Goal: Task Accomplishment & Management: Complete application form

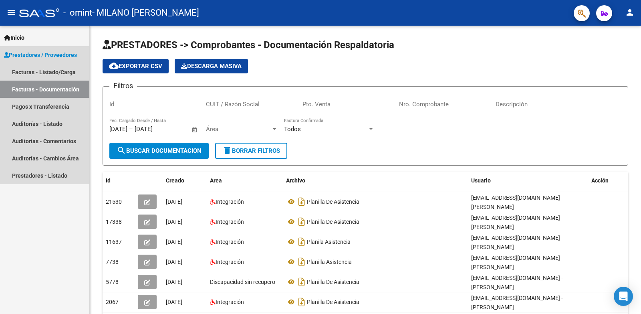
click at [39, 60] on link "Prestadores / Proveedores" at bounding box center [44, 54] width 89 height 17
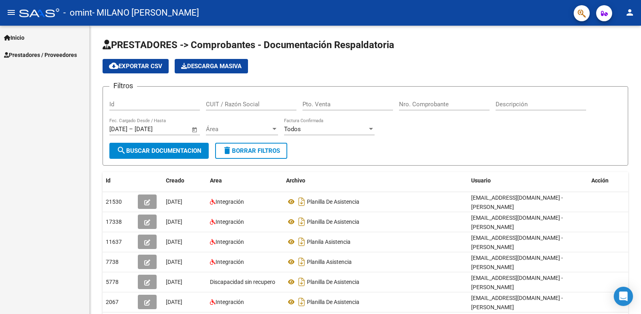
click at [39, 60] on link "Prestadores / Proveedores" at bounding box center [44, 54] width 89 height 17
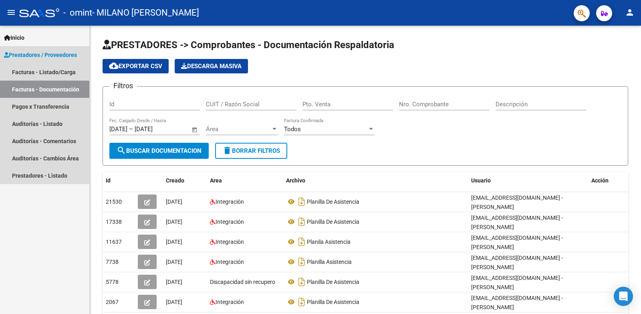
click at [39, 87] on link "Facturas - Documentación" at bounding box center [44, 88] width 89 height 17
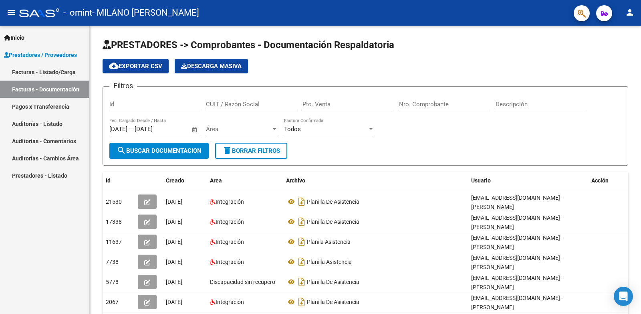
click at [46, 70] on link "Facturas - Listado/Carga" at bounding box center [44, 71] width 89 height 17
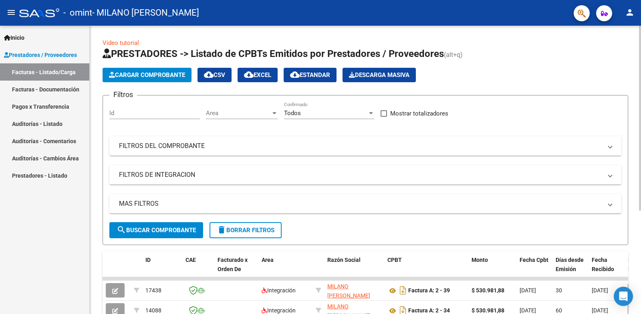
click at [142, 78] on span "Cargar Comprobante" at bounding box center [147, 74] width 76 height 7
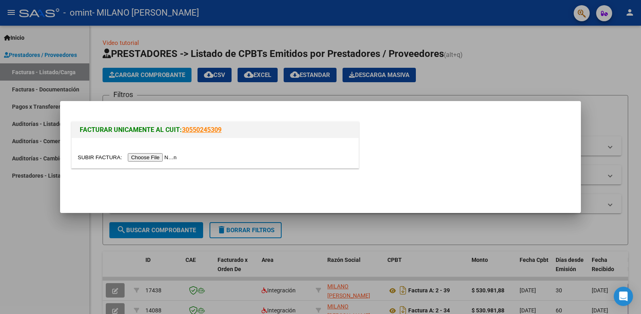
click at [163, 157] on input "file" at bounding box center [128, 157] width 101 height 8
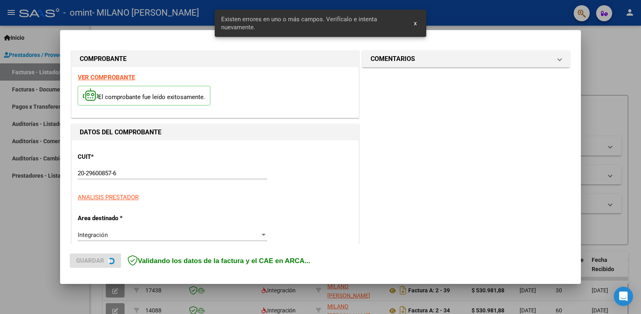
scroll to position [162, 0]
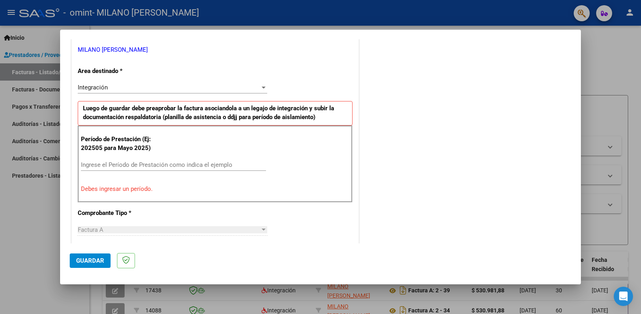
click at [261, 88] on div at bounding box center [263, 87] width 4 height 2
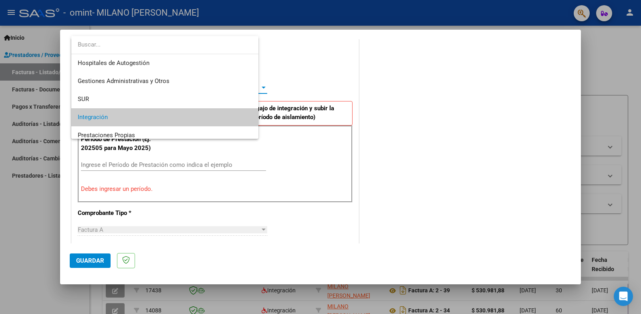
scroll to position [30, 0]
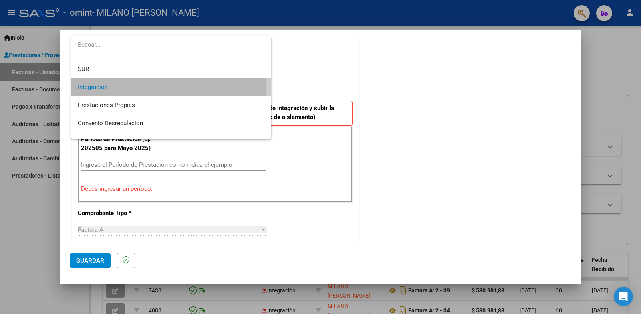
click at [158, 88] on span "Integración" at bounding box center [171, 87] width 187 height 18
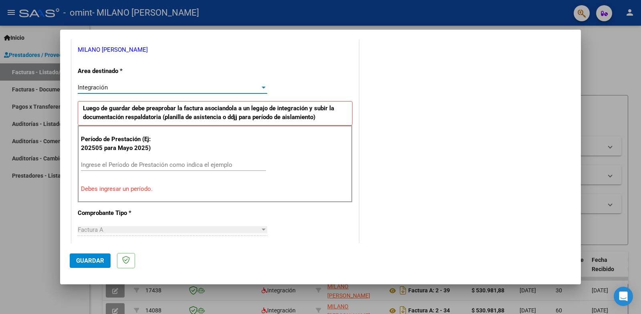
click at [130, 165] on input "Ingrese el Período de Prestación como indica el ejemplo" at bounding box center [173, 164] width 185 height 7
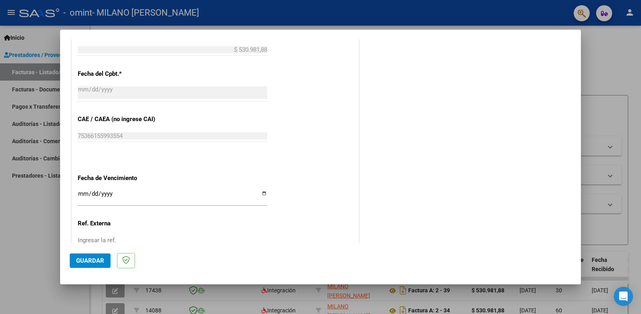
scroll to position [501, 0]
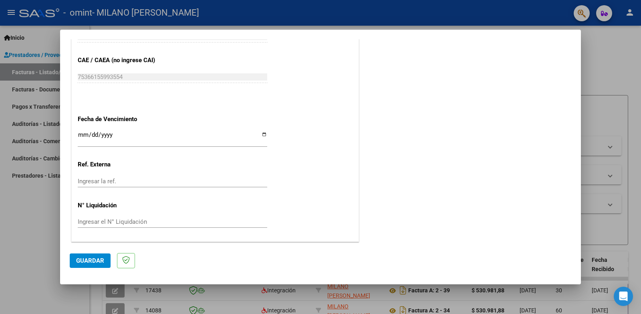
type input "202508"
click at [105, 259] on button "Guardar" at bounding box center [90, 260] width 41 height 14
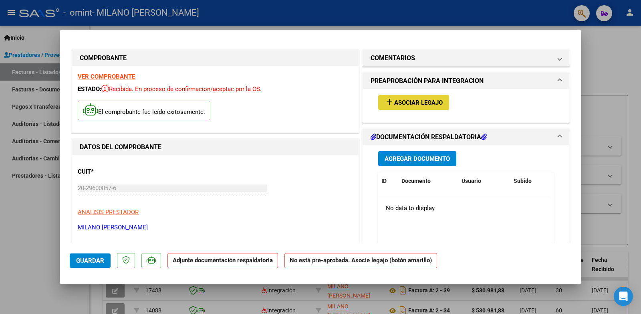
click at [414, 102] on span "Asociar Legajo" at bounding box center [418, 102] width 48 height 7
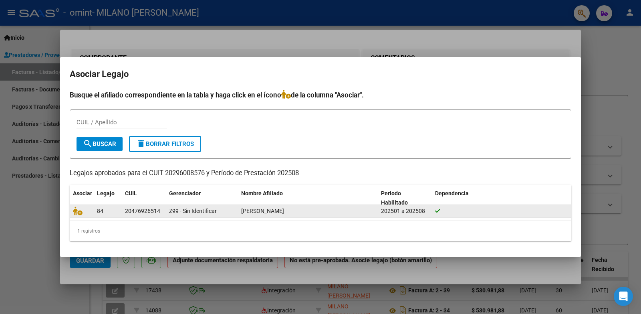
click at [125, 210] on datatable-body-cell "20476926514" at bounding box center [144, 211] width 44 height 12
click at [439, 212] on icon at bounding box center [437, 211] width 5 height 6
click at [80, 214] on icon at bounding box center [78, 210] width 10 height 9
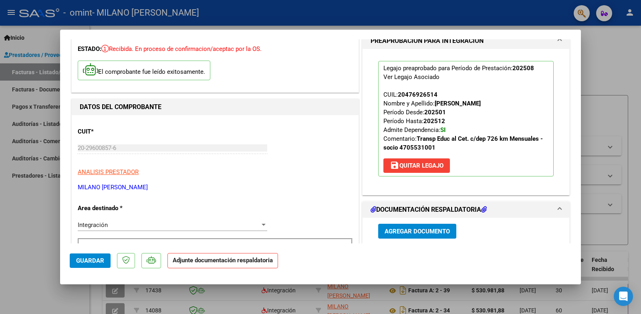
scroll to position [80, 0]
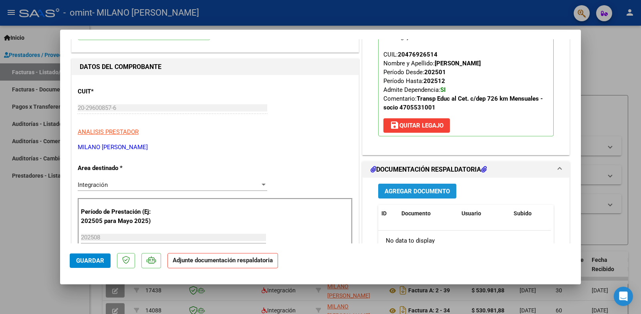
click at [422, 193] on span "Agregar Documento" at bounding box center [416, 190] width 65 height 7
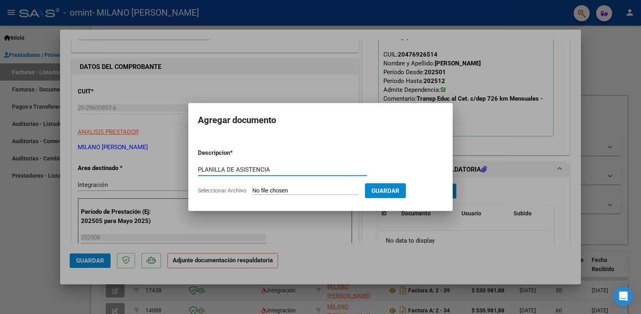
type input "PLANILLA DE ASISTENCIA"
click at [280, 187] on input "Seleccionar Archivo" at bounding box center [305, 191] width 106 height 8
type input "C:\fakepath\planilla agosto.pdf"
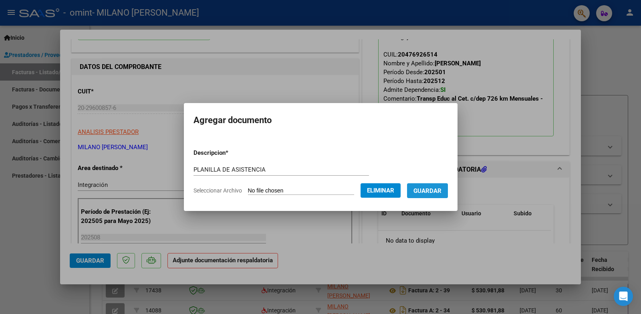
click at [435, 190] on span "Guardar" at bounding box center [427, 190] width 28 height 7
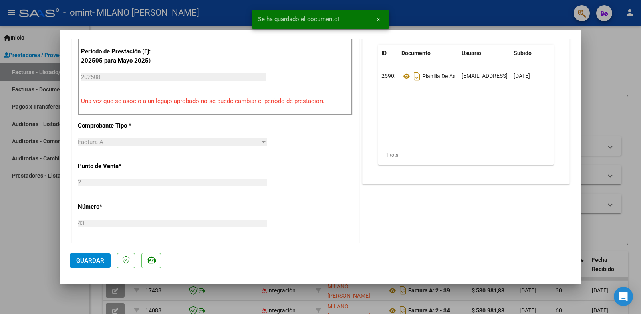
scroll to position [280, 0]
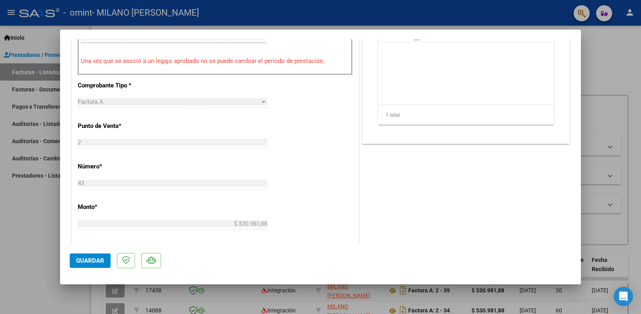
click at [84, 258] on span "Guardar" at bounding box center [90, 260] width 28 height 7
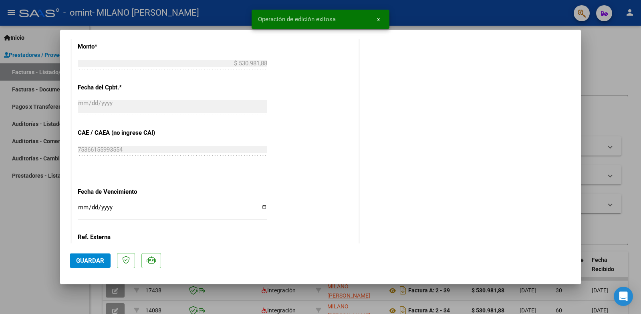
scroll to position [513, 0]
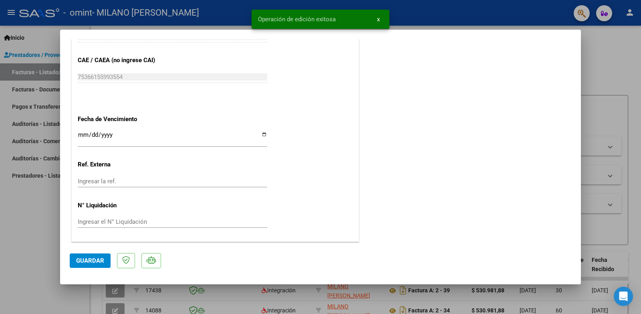
click at [589, 49] on div at bounding box center [320, 157] width 641 height 314
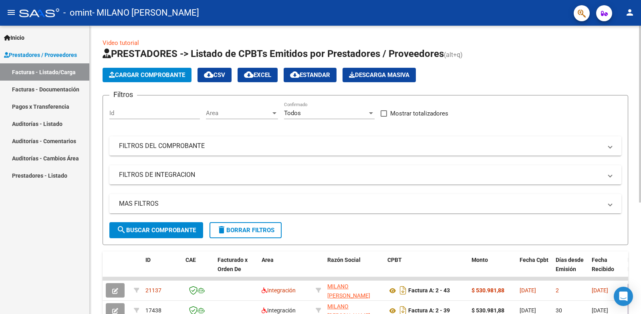
scroll to position [80, 0]
